Goal: Check status: Check status

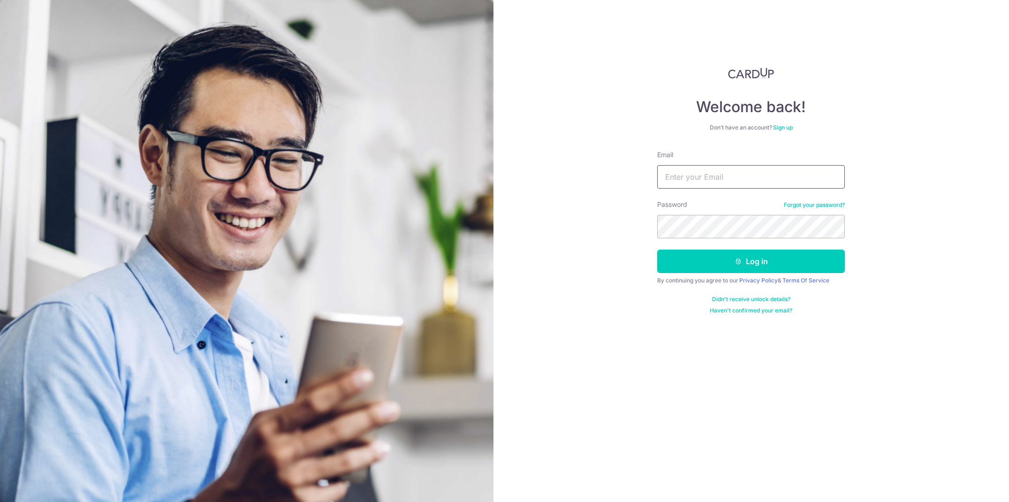
type input "[PERSON_NAME][EMAIL_ADDRESS][DOMAIN_NAME]"
click at [698, 261] on button "Log in" at bounding box center [751, 261] width 188 height 23
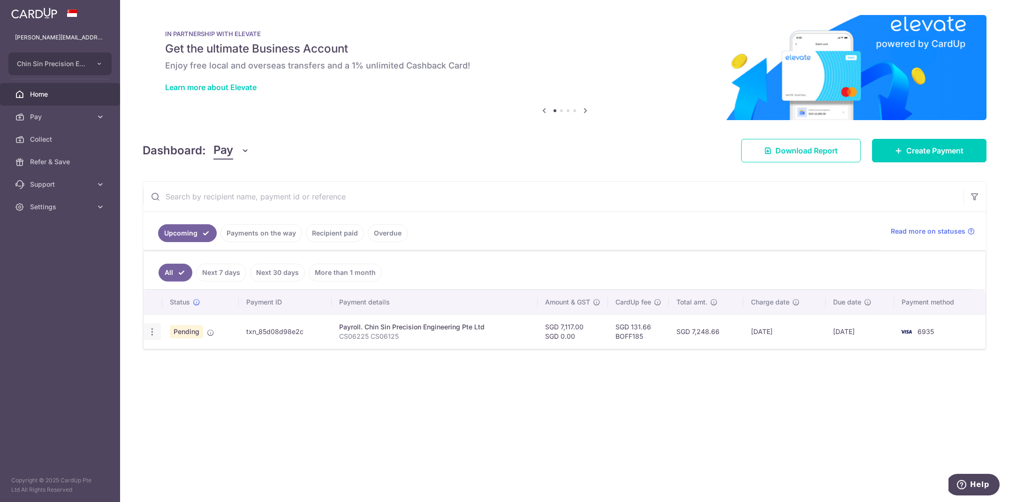
click at [156, 331] on icon "button" at bounding box center [152, 332] width 10 height 10
click at [302, 392] on div "Status Payment ID Payment details Amount & GST CardUp fee Total amt. Charge dat…" at bounding box center [565, 360] width 842 height 140
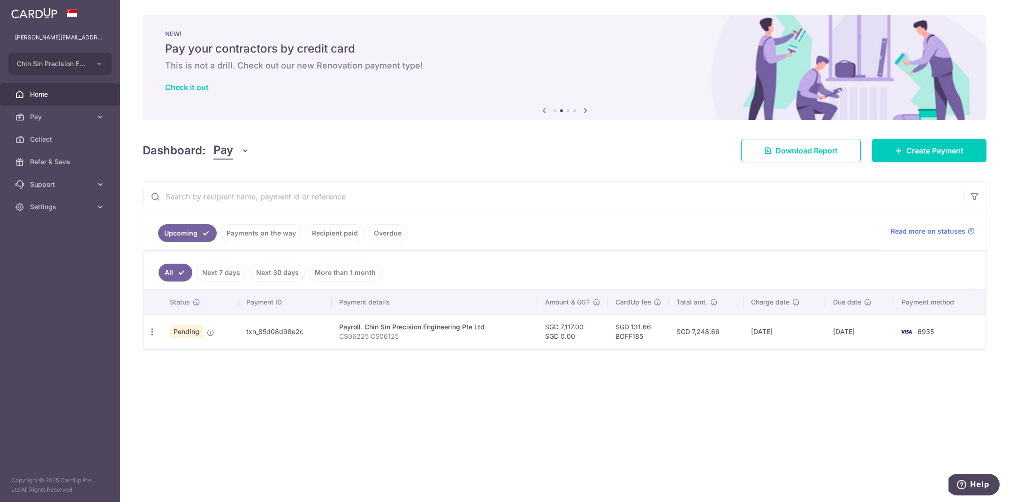
click at [191, 333] on span "Pending" at bounding box center [186, 331] width 33 height 13
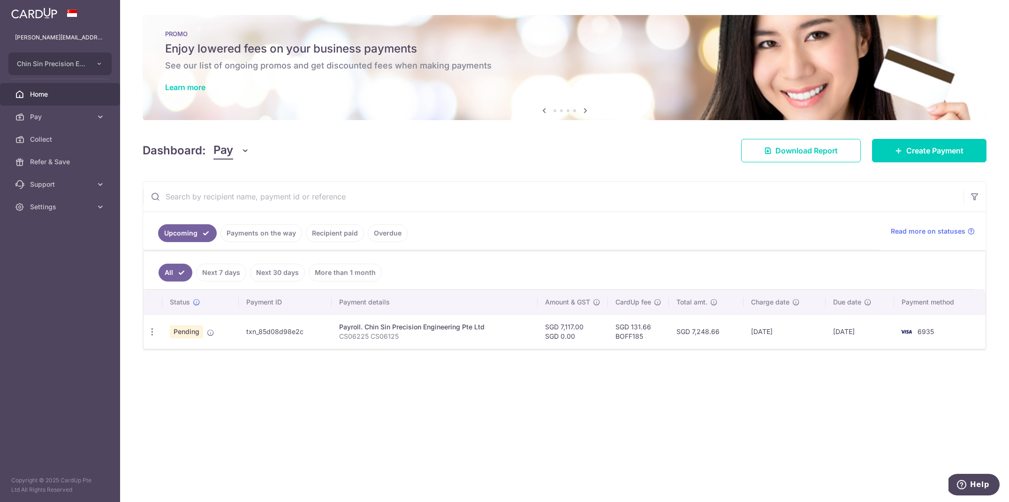
click at [545, 111] on icon at bounding box center [543, 111] width 11 height 12
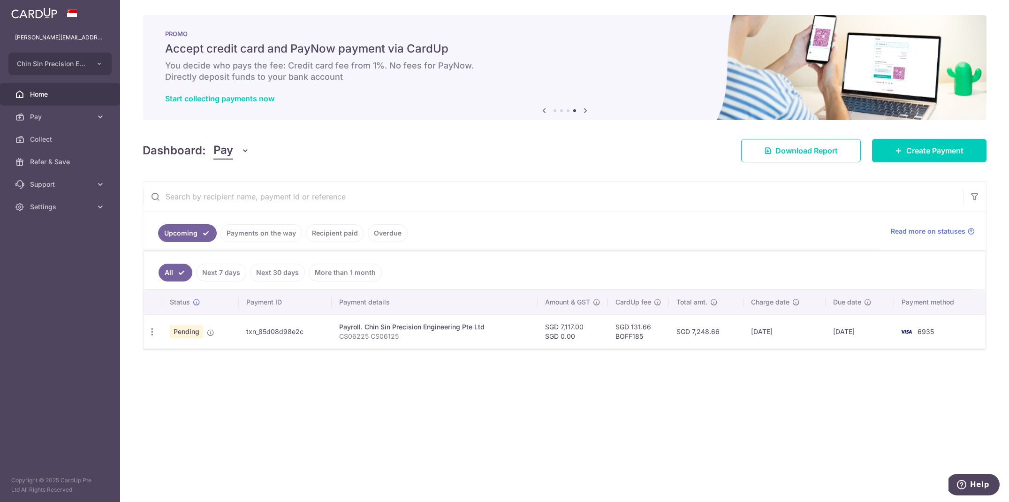
click at [305, 58] on div "PROMO Accept credit card and PayNow payment via CardUp You decide who pays the …" at bounding box center [565, 67] width 844 height 105
click at [269, 50] on h5 "Accept credit card and PayNow payment via CardUp" at bounding box center [564, 48] width 799 height 15
click at [194, 99] on link "Start collecting payments now" at bounding box center [219, 98] width 109 height 9
